Goal: Check status: Check status

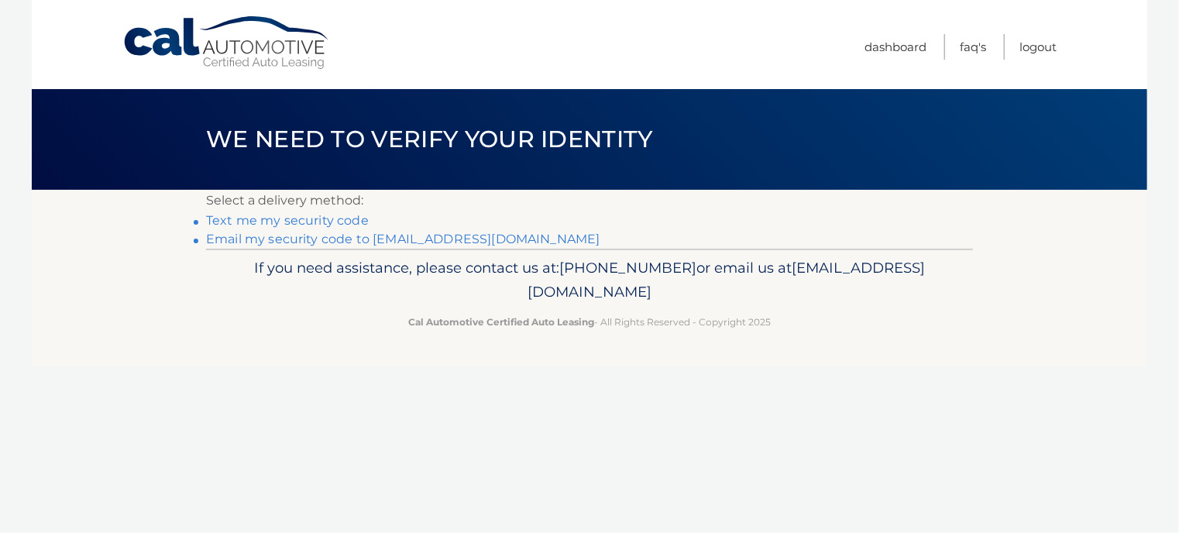
click at [483, 238] on link "Email my security code to p*******@nyc.rr.com" at bounding box center [403, 239] width 394 height 15
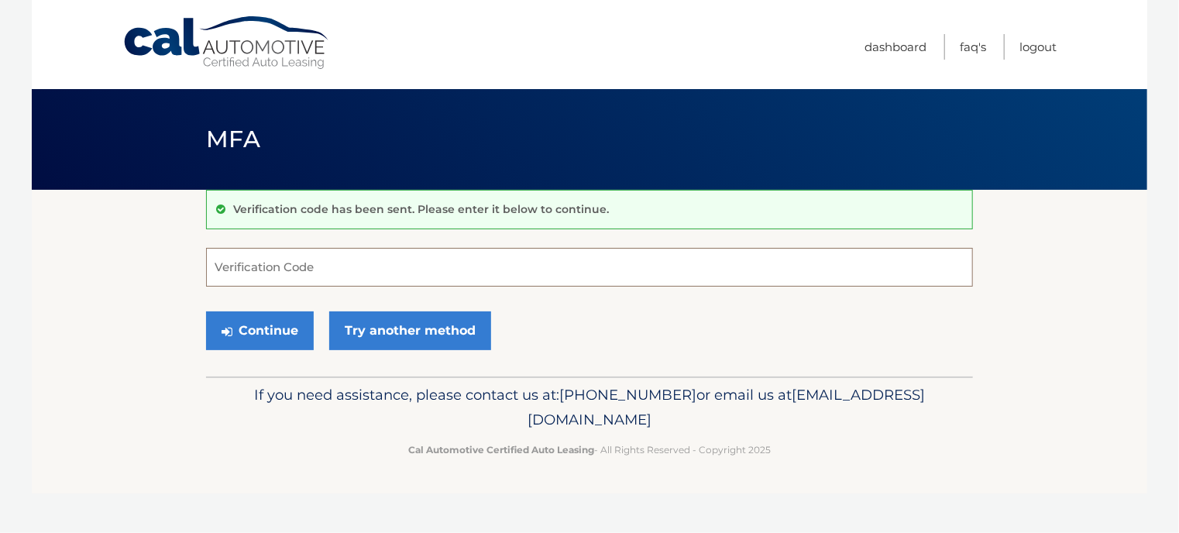
click at [441, 260] on input "Verification Code" at bounding box center [589, 267] width 767 height 39
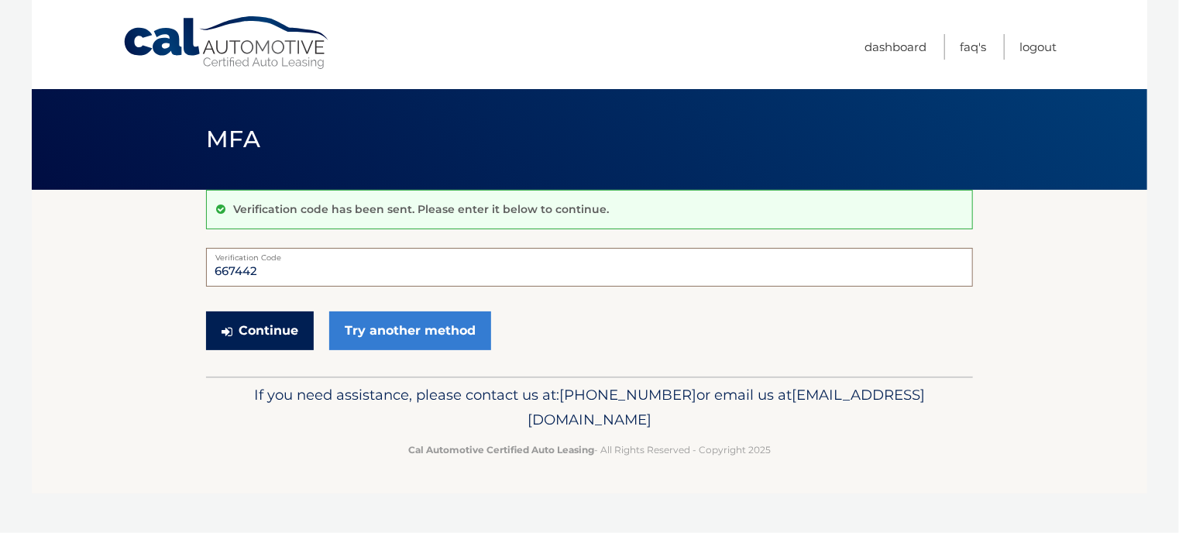
type input "667442"
click at [294, 322] on button "Continue" at bounding box center [260, 330] width 108 height 39
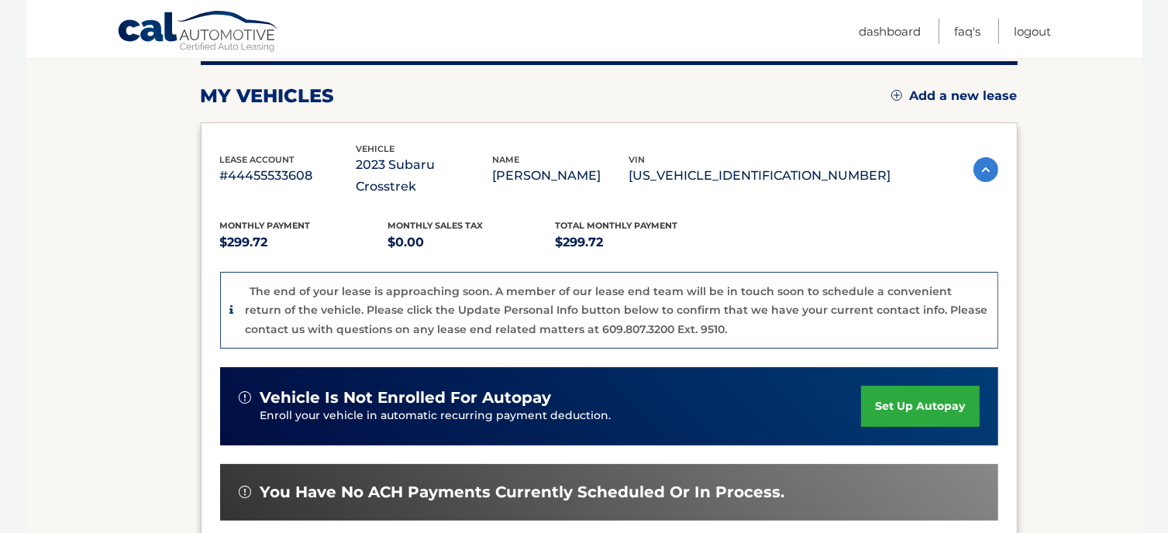
scroll to position [387, 0]
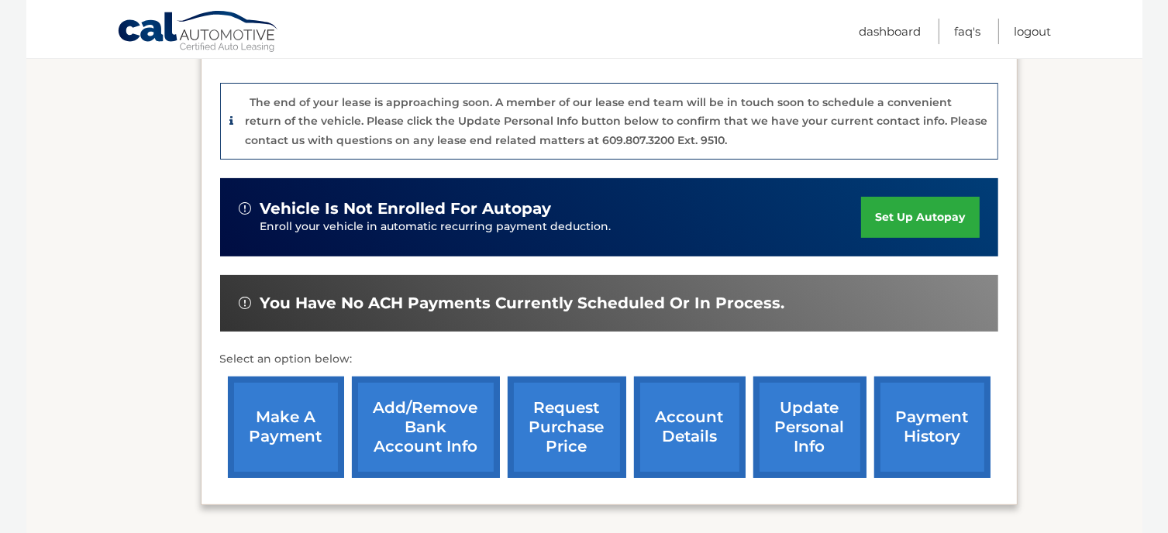
click at [903, 397] on link "payment history" at bounding box center [932, 427] width 116 height 101
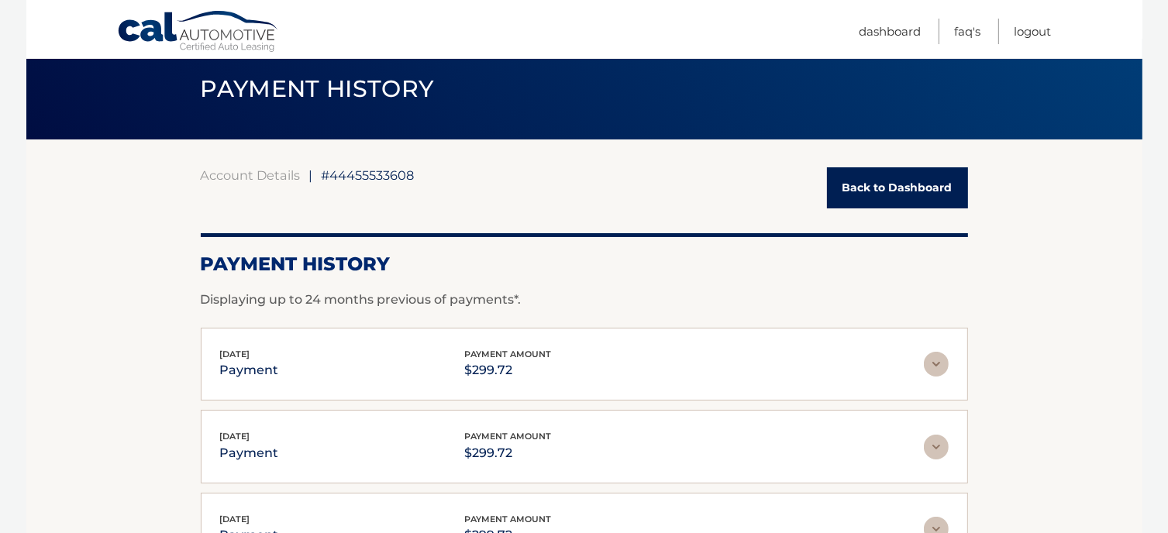
scroll to position [77, 0]
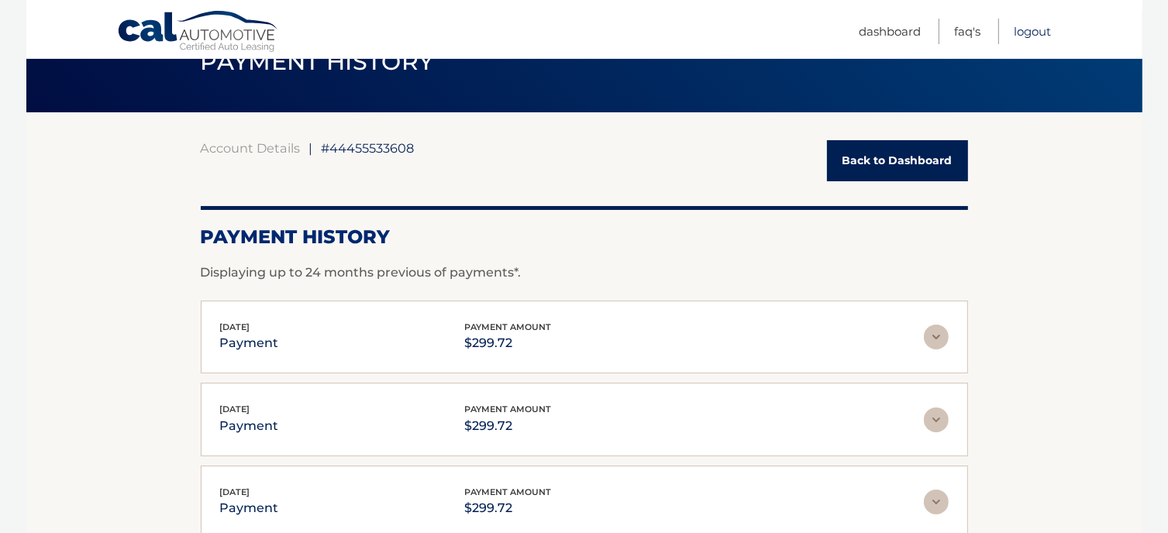
click at [1020, 30] on link "Logout" at bounding box center [1032, 32] width 37 height 26
